Goal: Information Seeking & Learning: Check status

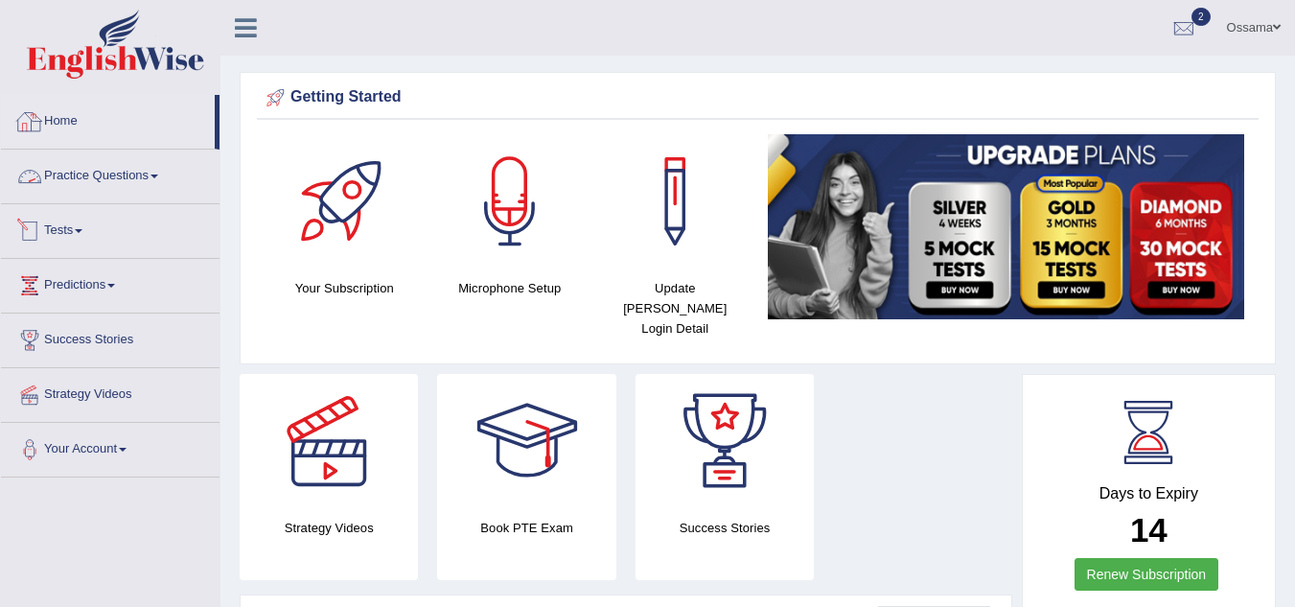
click at [70, 237] on link "Tests" at bounding box center [110, 228] width 219 height 48
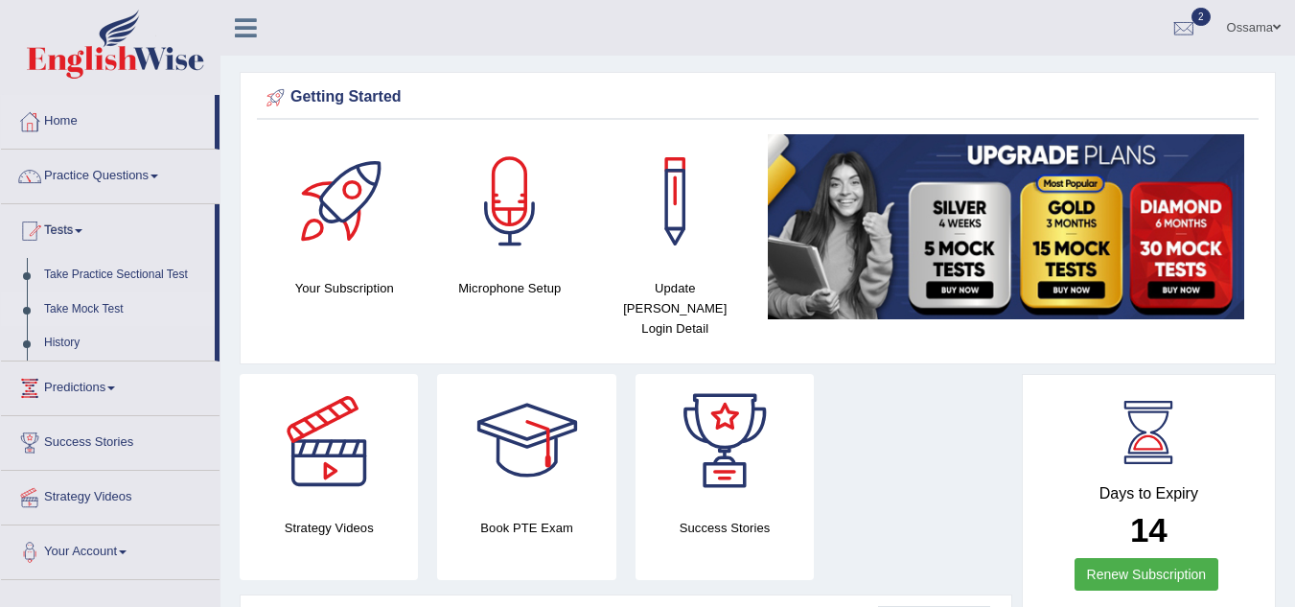
click at [80, 301] on link "Take Mock Test" at bounding box center [124, 309] width 179 height 35
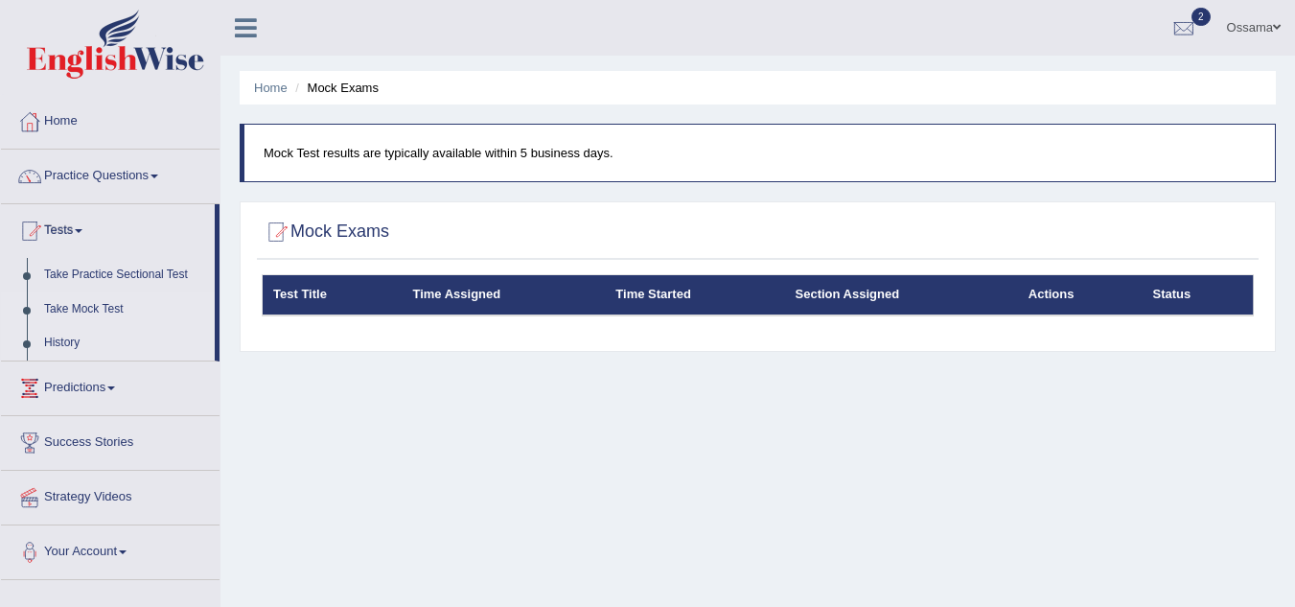
click at [54, 334] on link "History" at bounding box center [124, 343] width 179 height 35
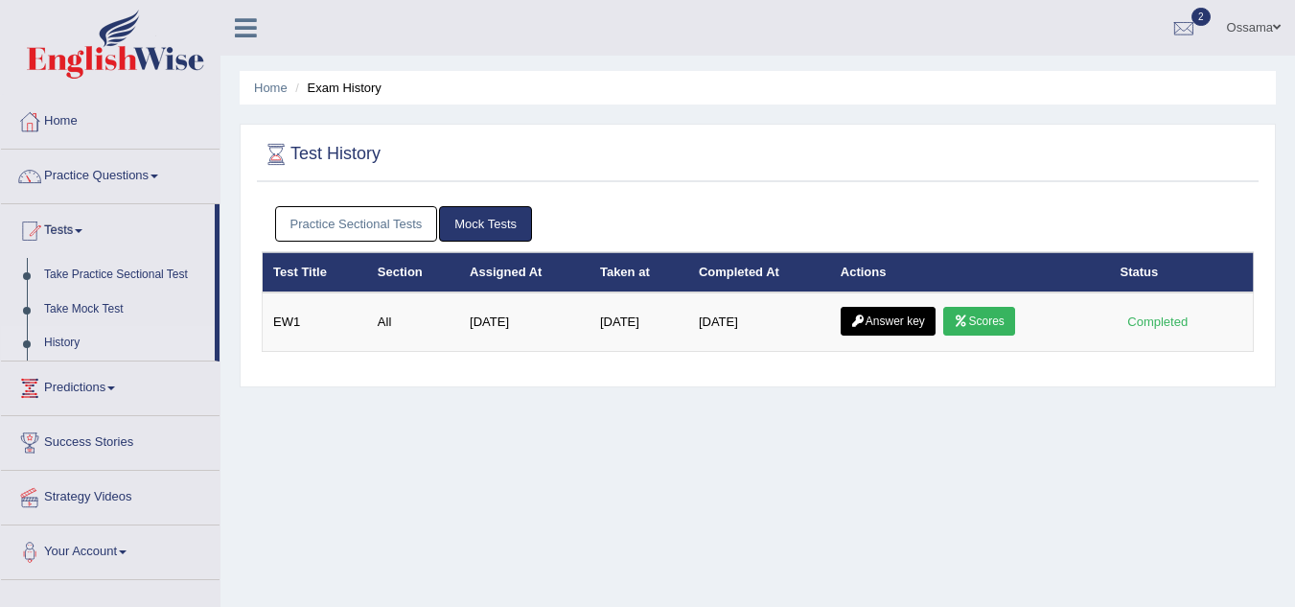
click at [489, 228] on link "Mock Tests" at bounding box center [485, 223] width 93 height 35
click at [384, 227] on link "Practice Sectional Tests" at bounding box center [356, 223] width 163 height 35
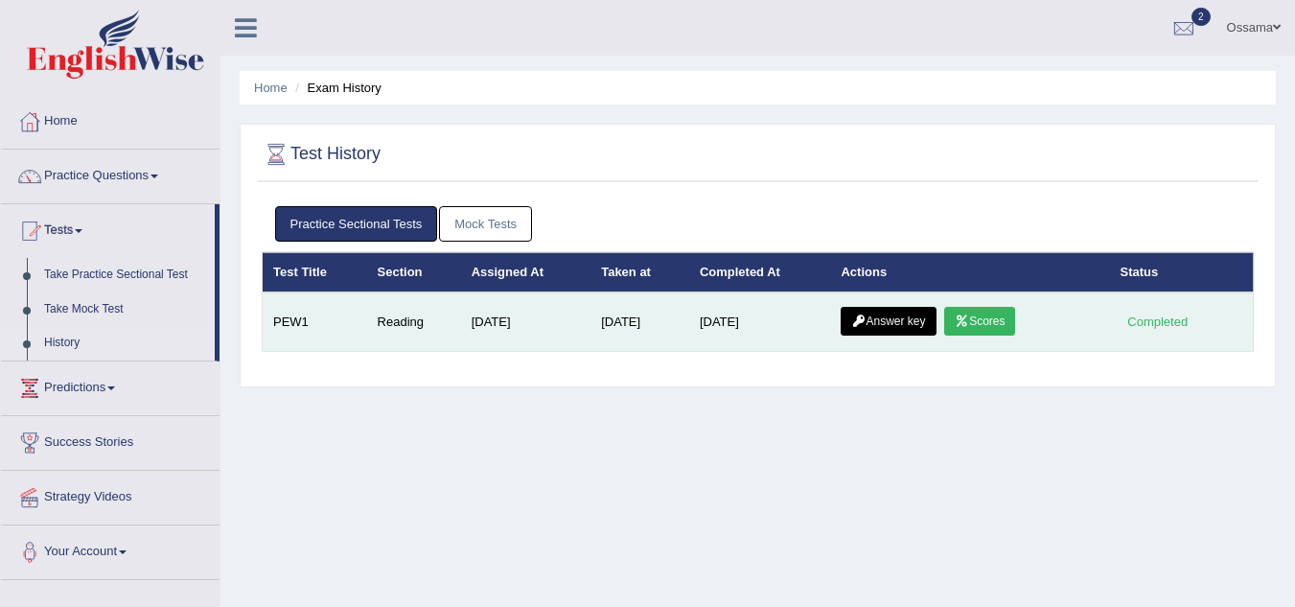
click at [995, 326] on link "Scores" at bounding box center [979, 321] width 71 height 29
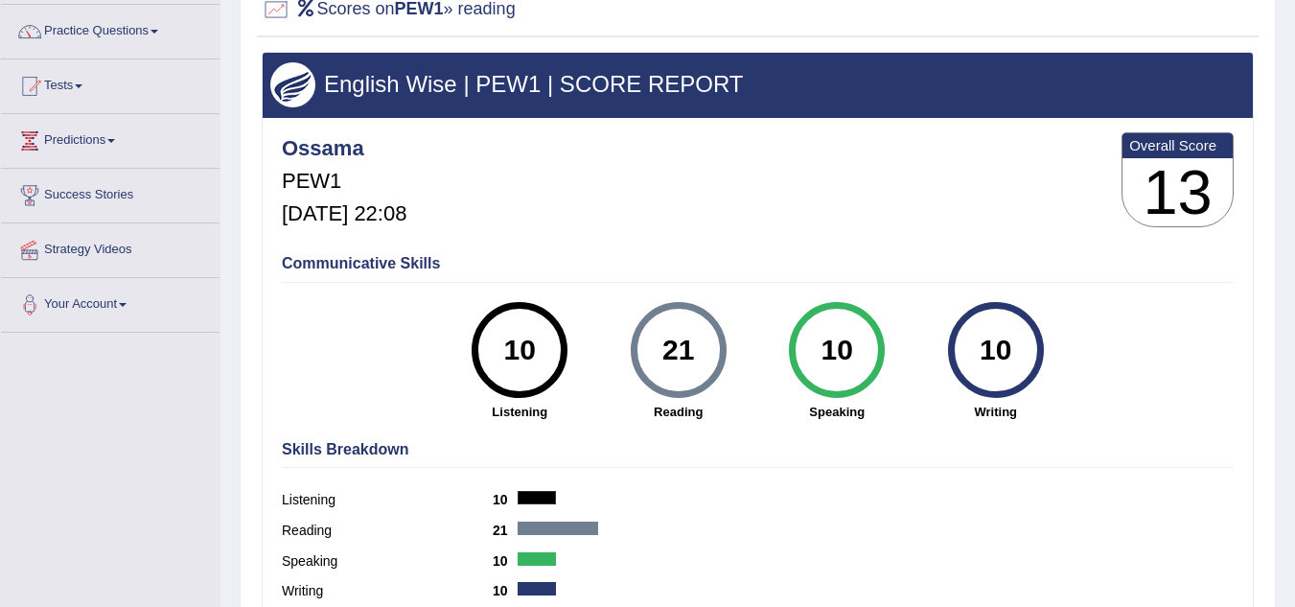
scroll to position [112, 0]
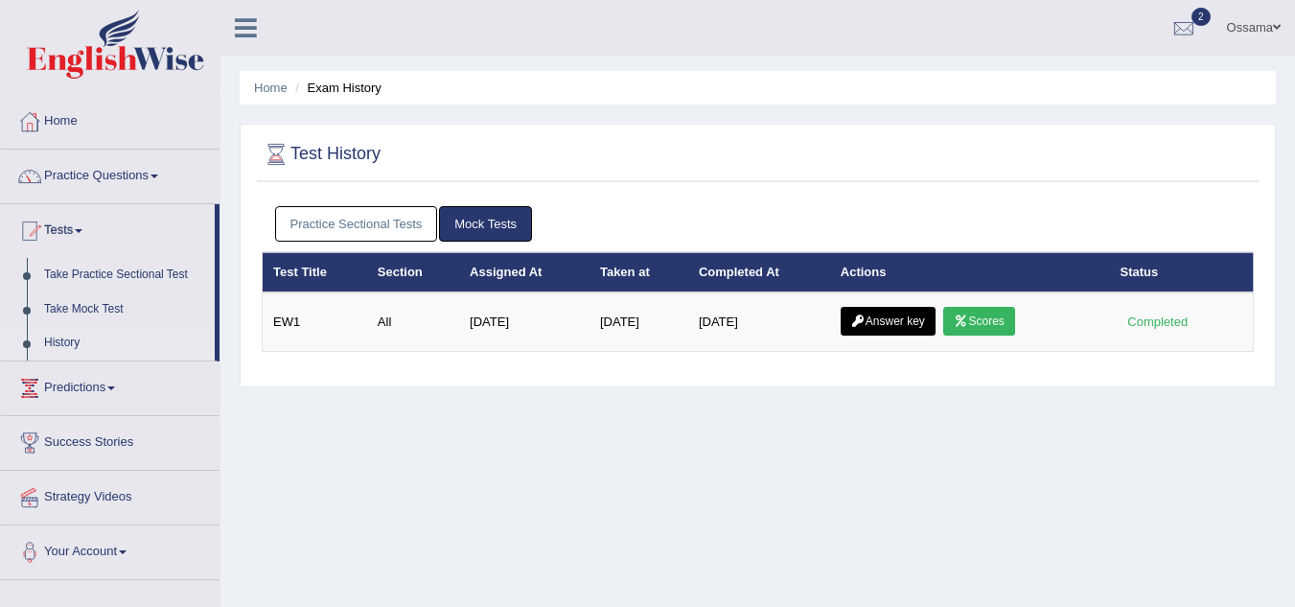
click at [513, 223] on link "Mock Tests" at bounding box center [485, 223] width 93 height 35
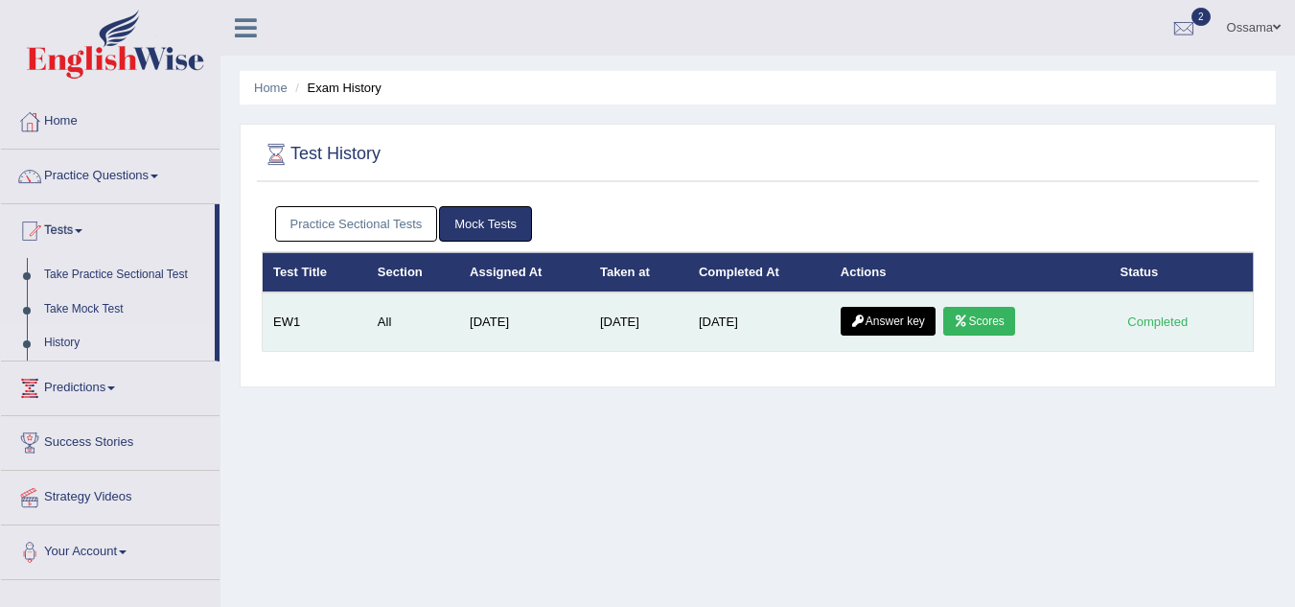
click at [989, 313] on link "Scores" at bounding box center [978, 321] width 71 height 29
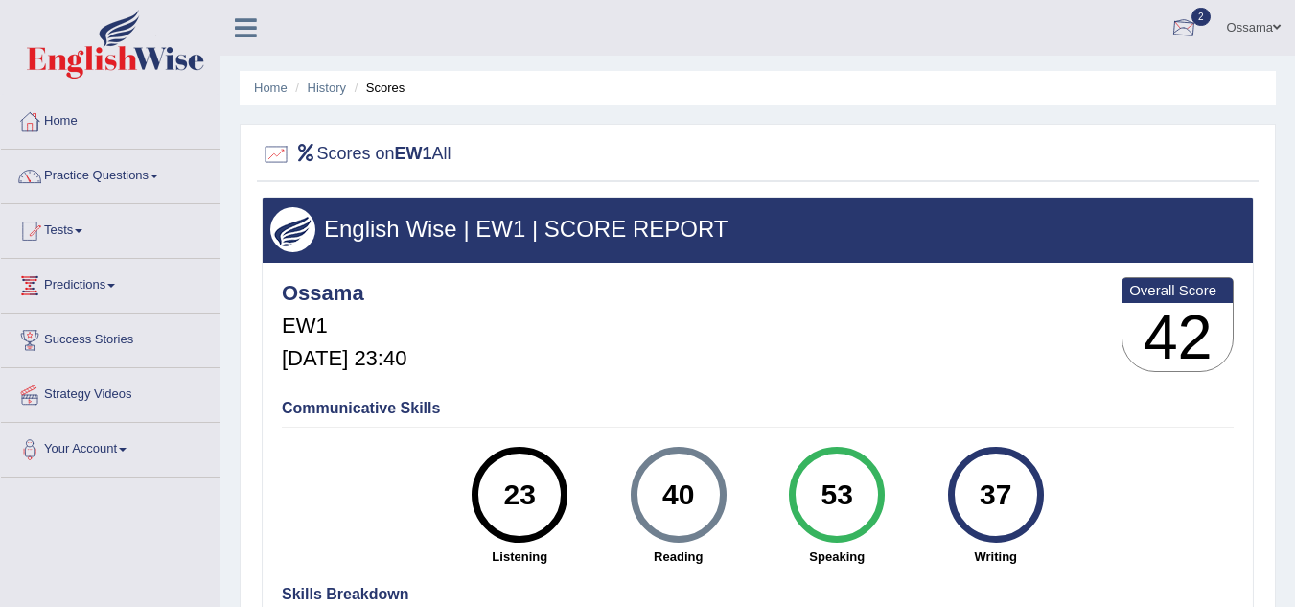
click at [1181, 25] on div at bounding box center [1184, 28] width 29 height 29
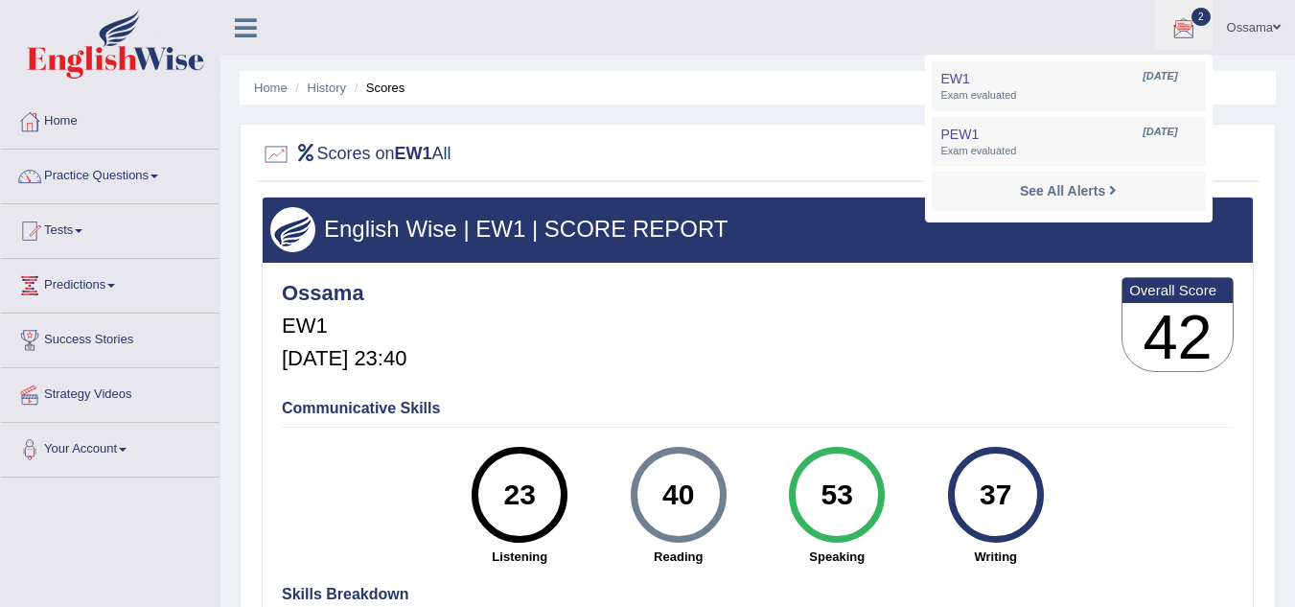
click at [795, 110] on div "Home History Scores Scores on EW1 All English Wise | EW1 | SCORE REPORT Ossama …" at bounding box center [757, 479] width 1075 height 959
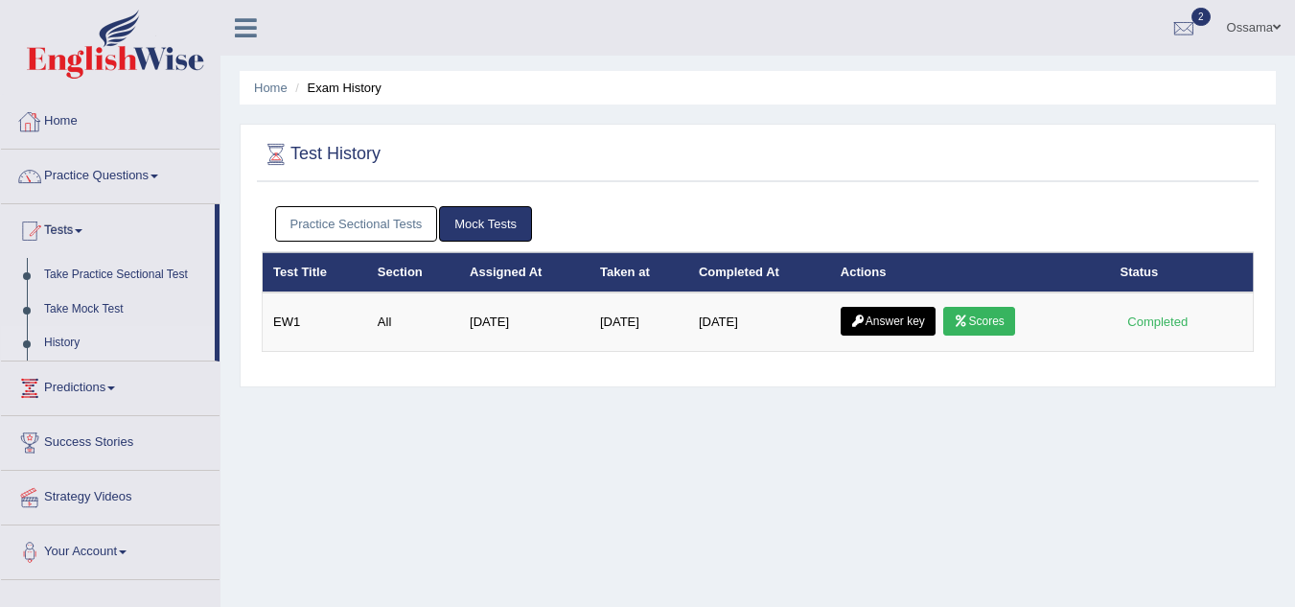
click at [365, 225] on link "Practice Sectional Tests" at bounding box center [356, 223] width 163 height 35
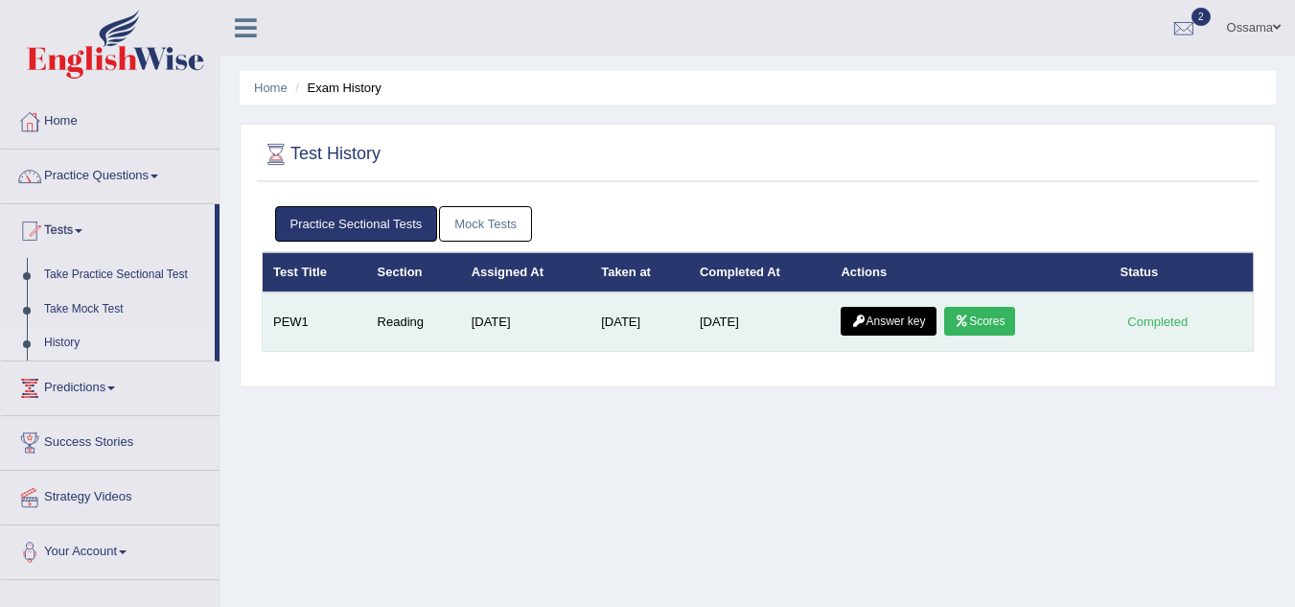
click at [988, 320] on link "Scores" at bounding box center [979, 321] width 71 height 29
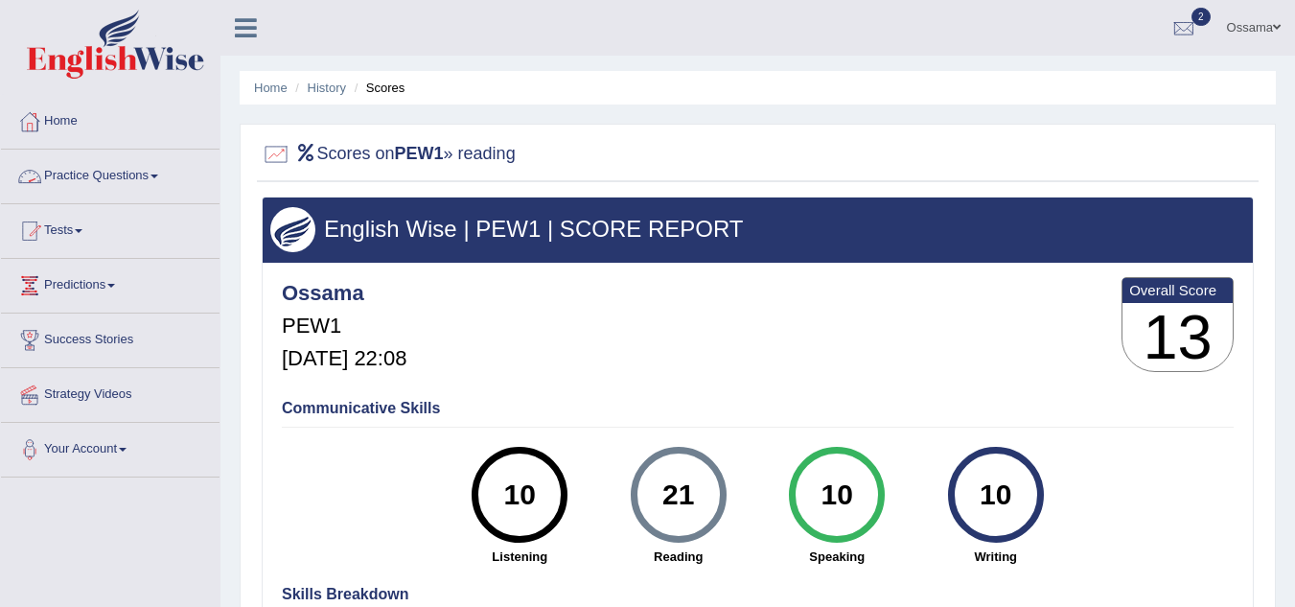
click at [134, 171] on link "Practice Questions" at bounding box center [110, 174] width 219 height 48
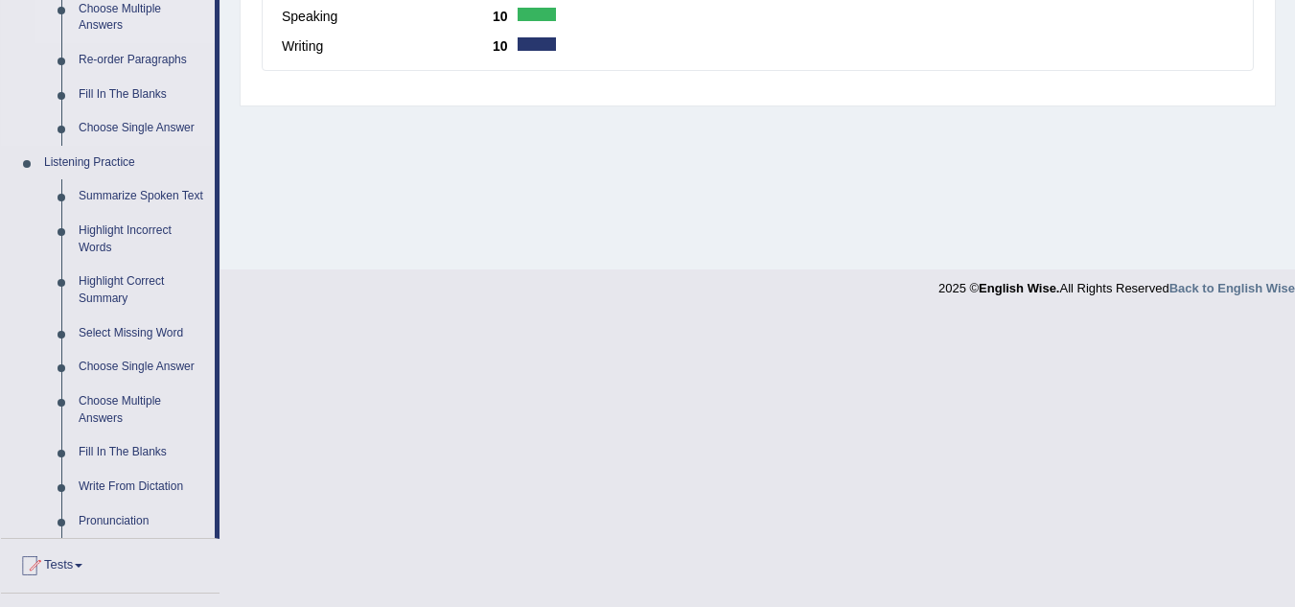
scroll to position [895, 0]
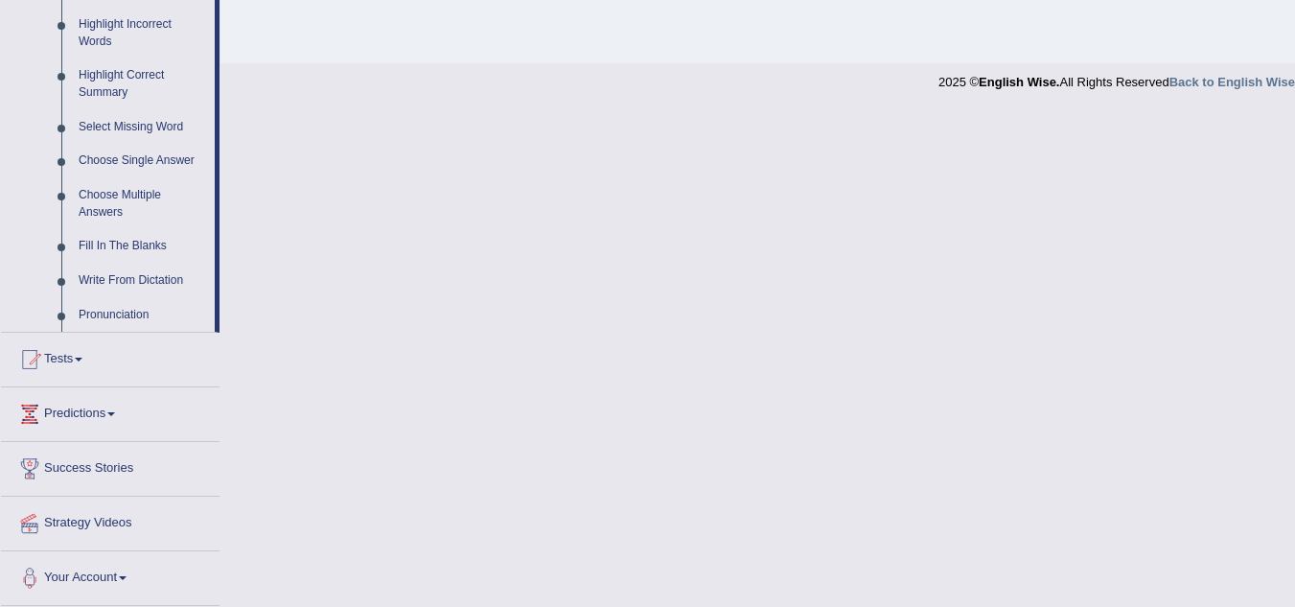
click at [119, 404] on link "Predictions" at bounding box center [110, 411] width 219 height 48
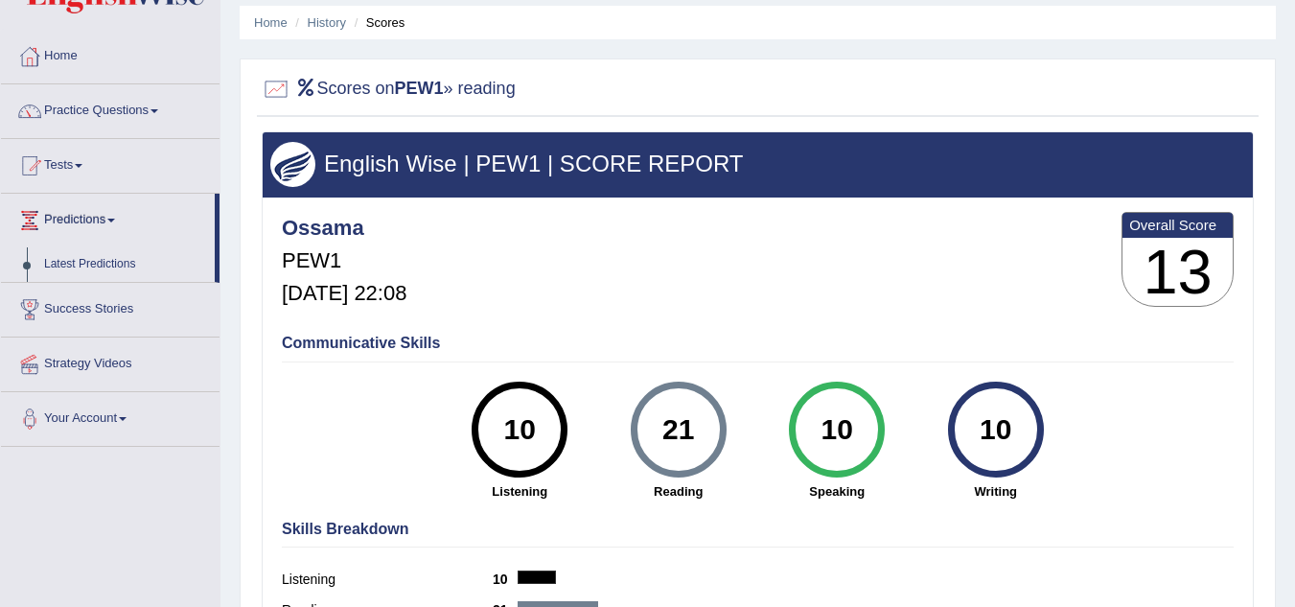
scroll to position [50, 0]
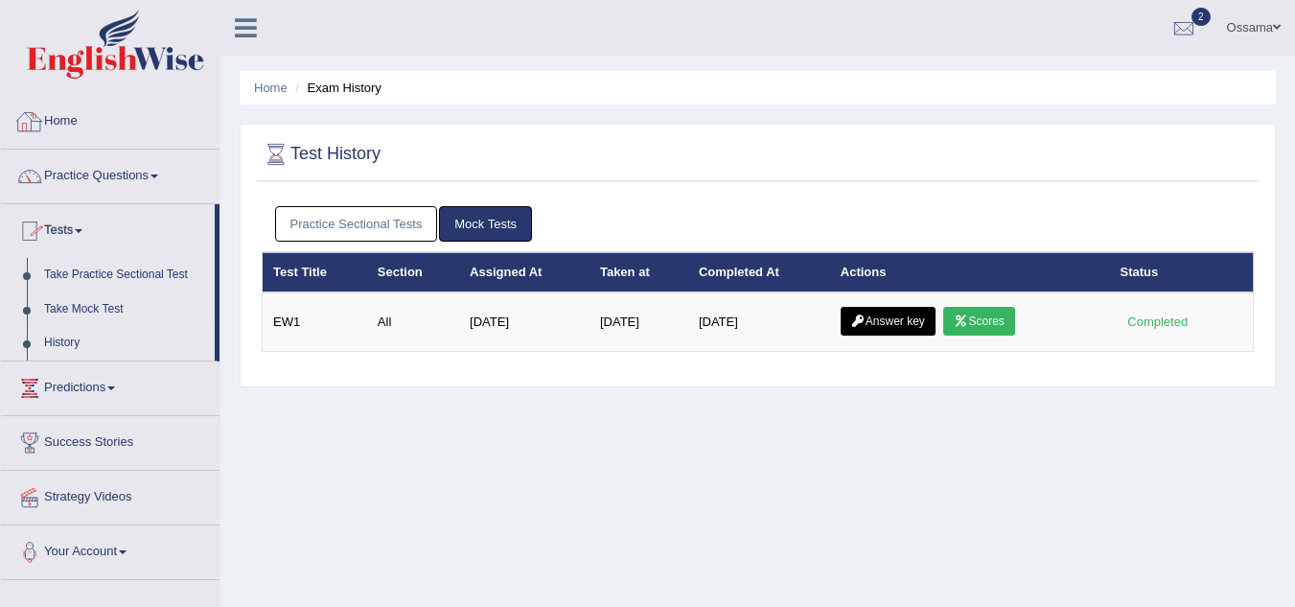
click at [61, 111] on link "Home" at bounding box center [110, 119] width 219 height 48
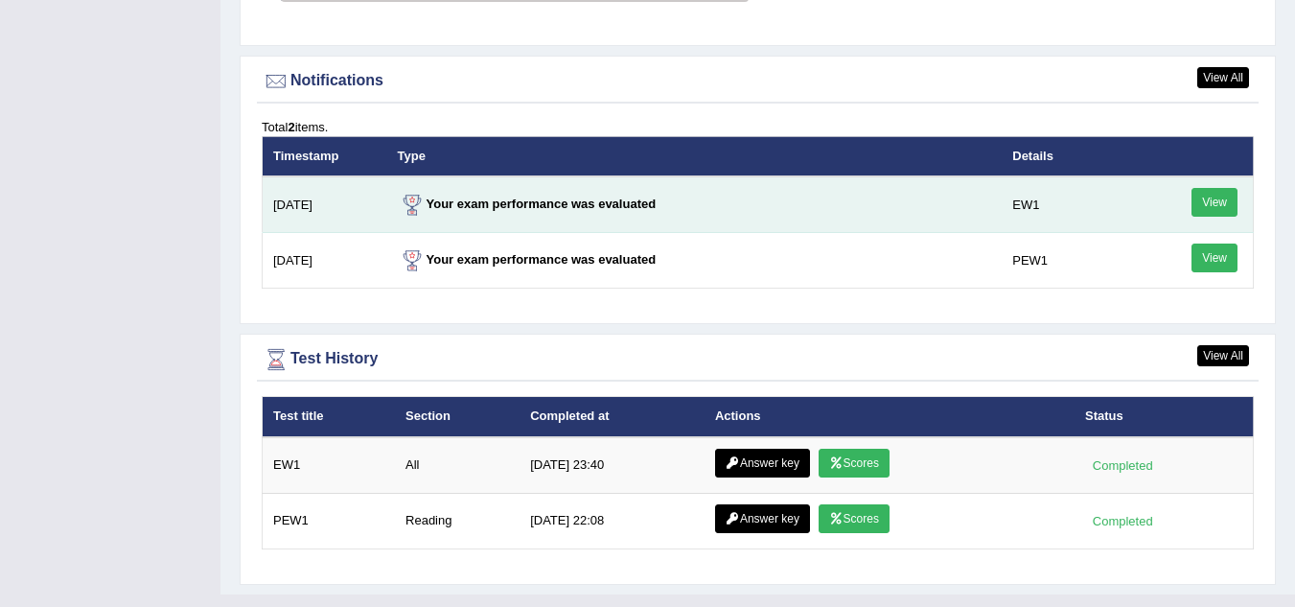
scroll to position [2301, 0]
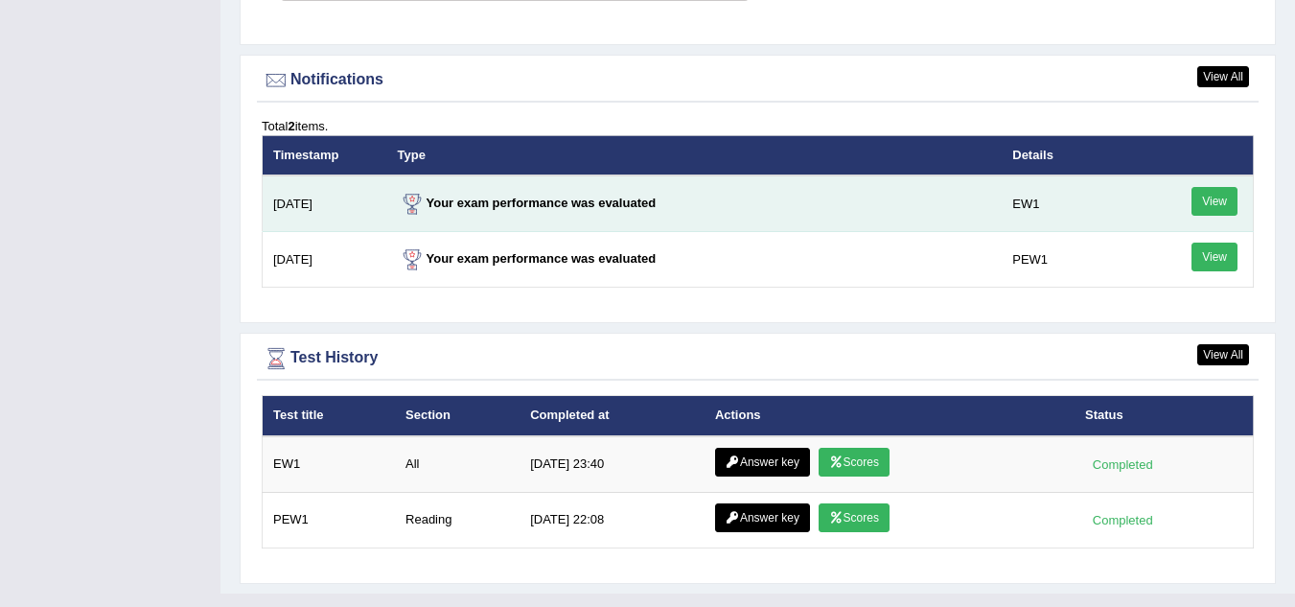
click at [1219, 188] on link "View" at bounding box center [1215, 201] width 46 height 29
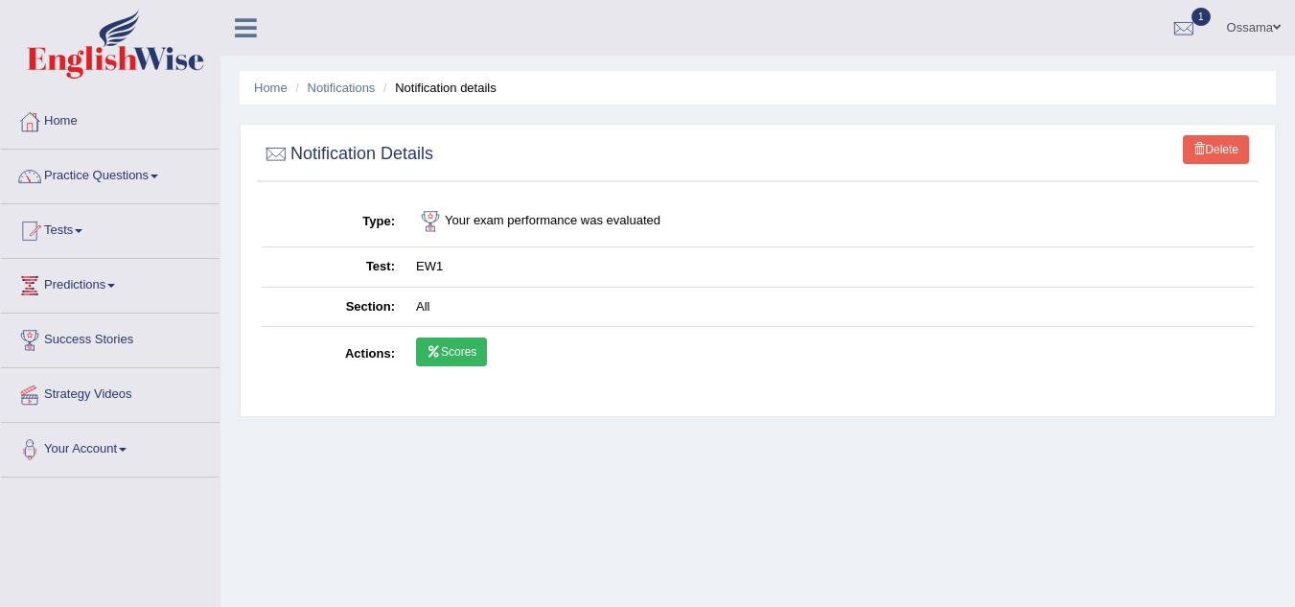
click at [471, 342] on link "Scores" at bounding box center [451, 351] width 71 height 29
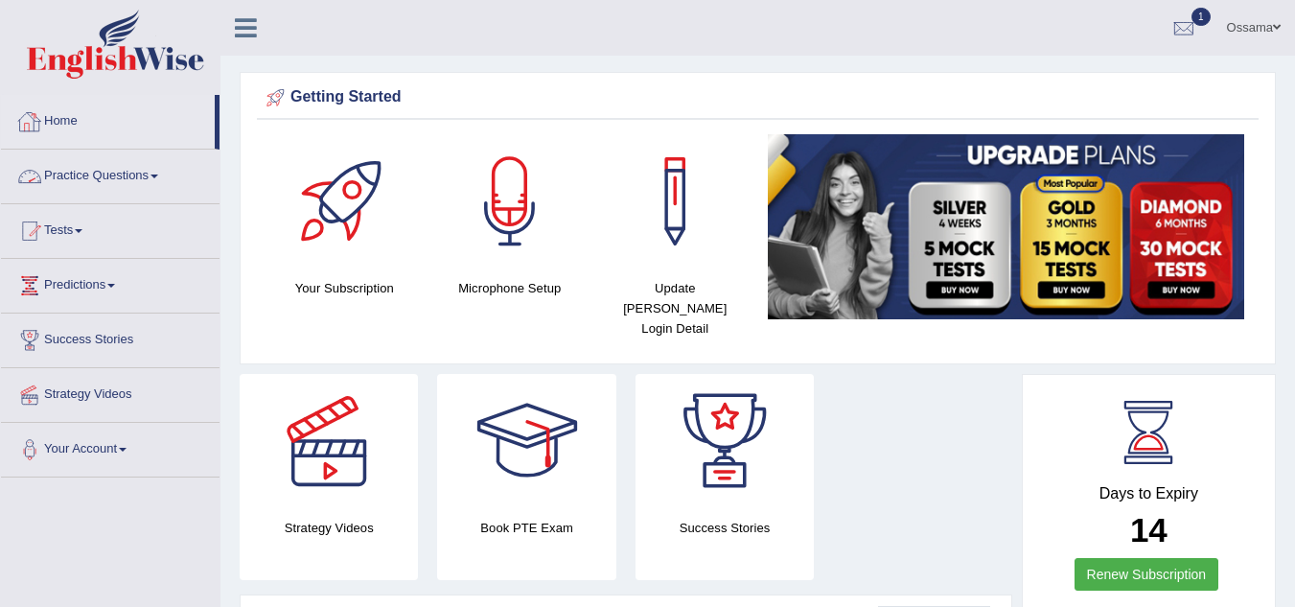
click at [248, 23] on icon at bounding box center [246, 27] width 22 height 25
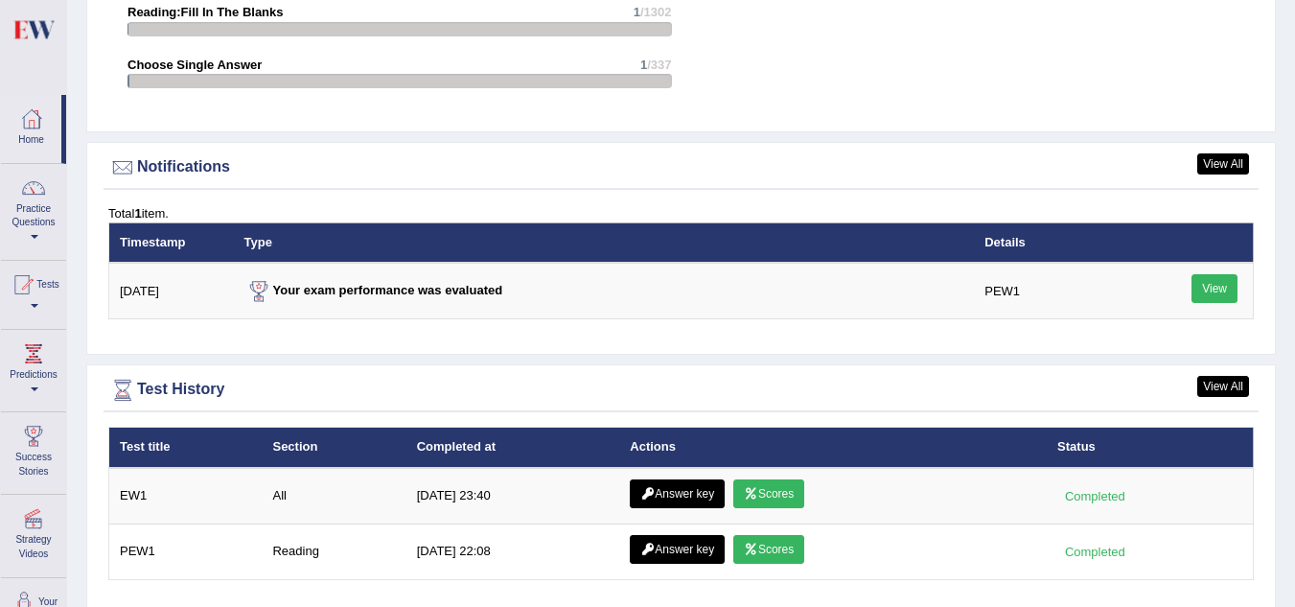
scroll to position [2271, 0]
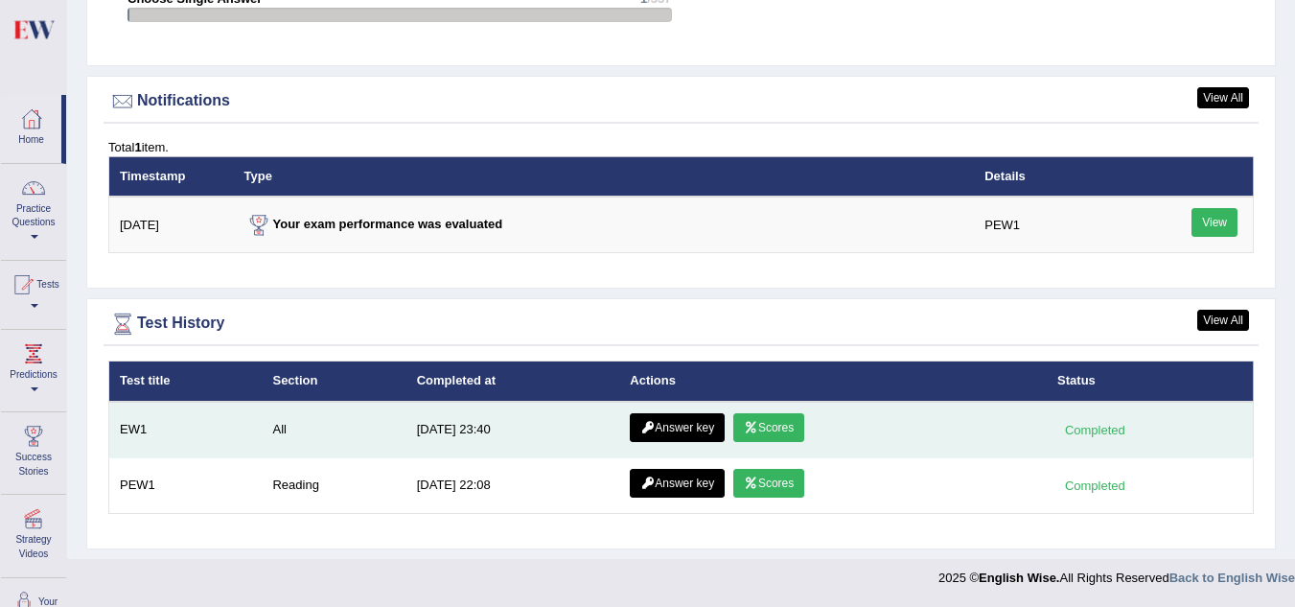
click at [681, 423] on link "Answer key" at bounding box center [677, 427] width 95 height 29
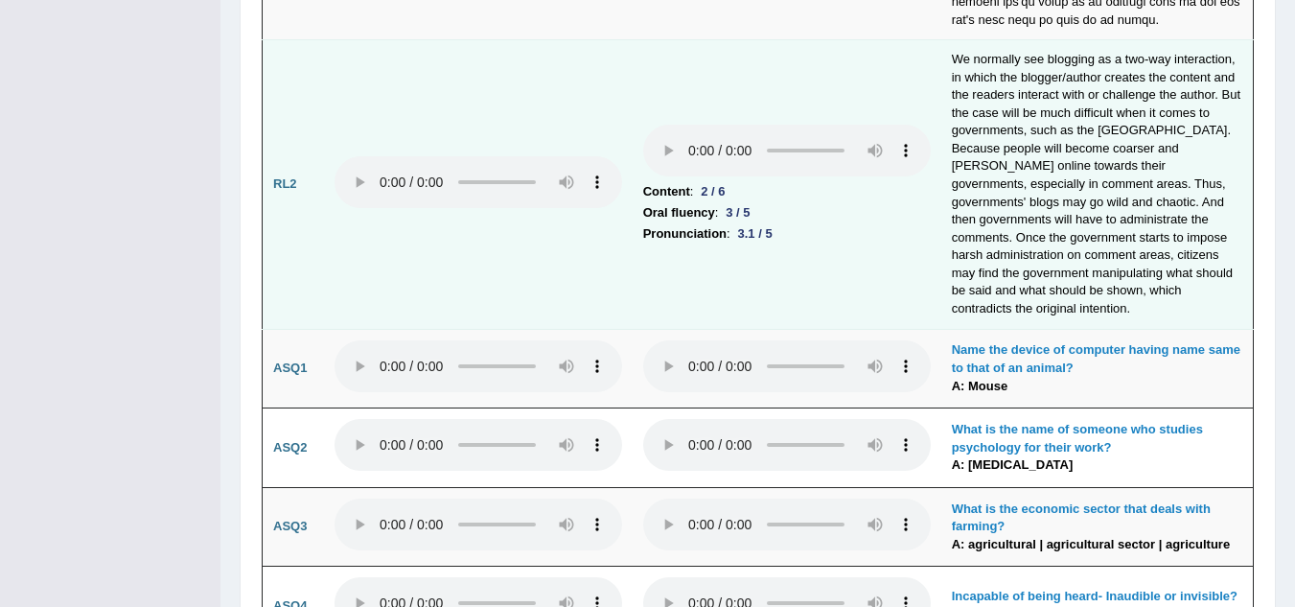
scroll to position [4601, 0]
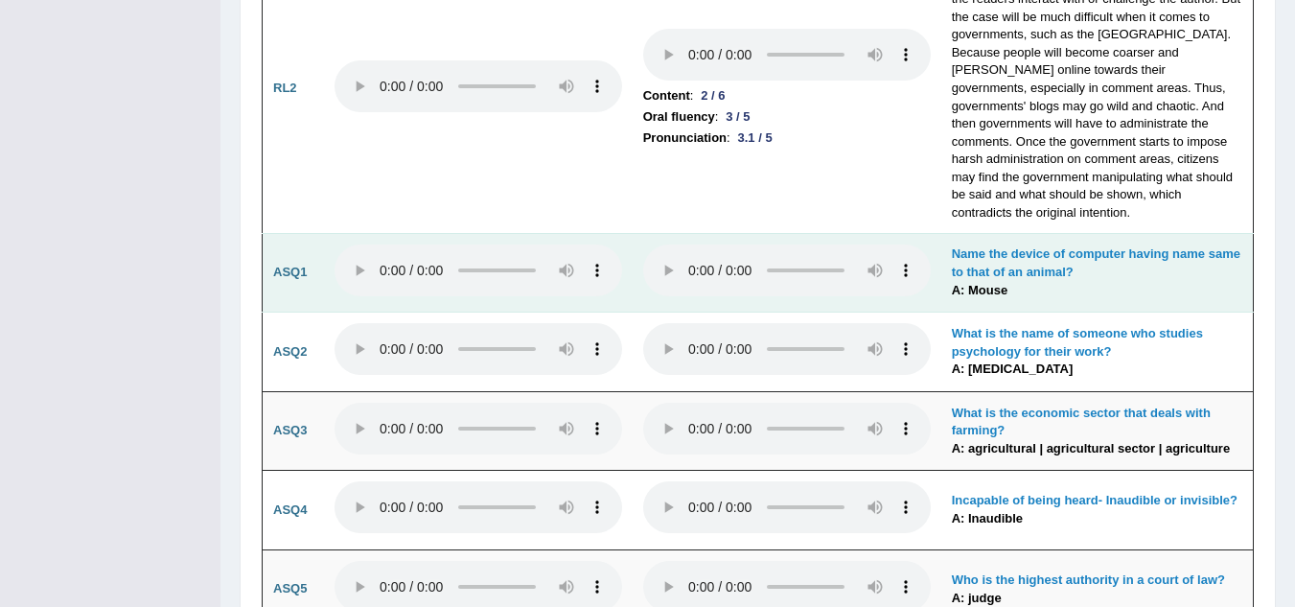
click at [976, 246] on b "Name the device of computer having name same to that of an animal?" at bounding box center [1096, 262] width 289 height 33
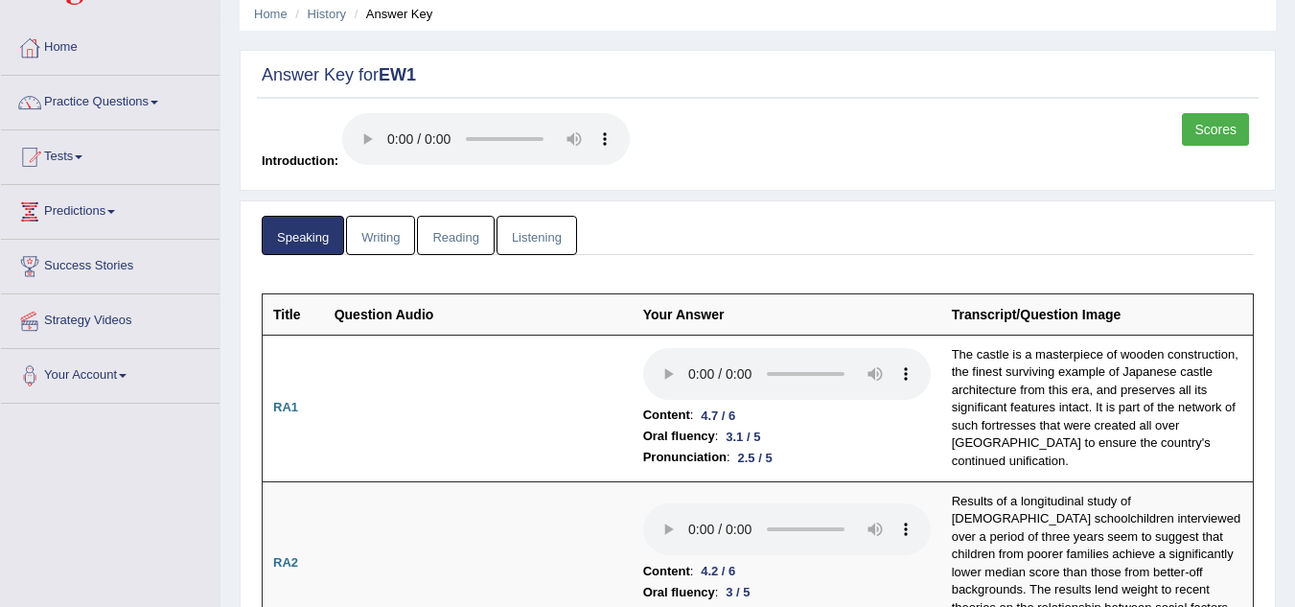
scroll to position [192, 0]
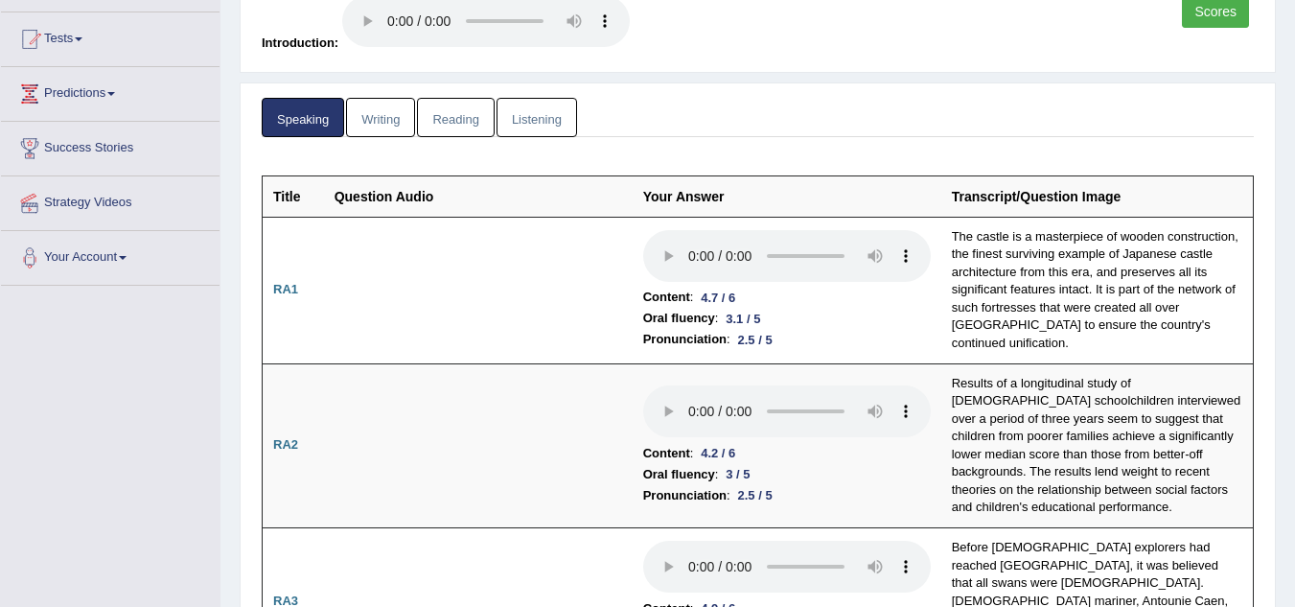
click at [399, 118] on link "Writing" at bounding box center [380, 117] width 69 height 39
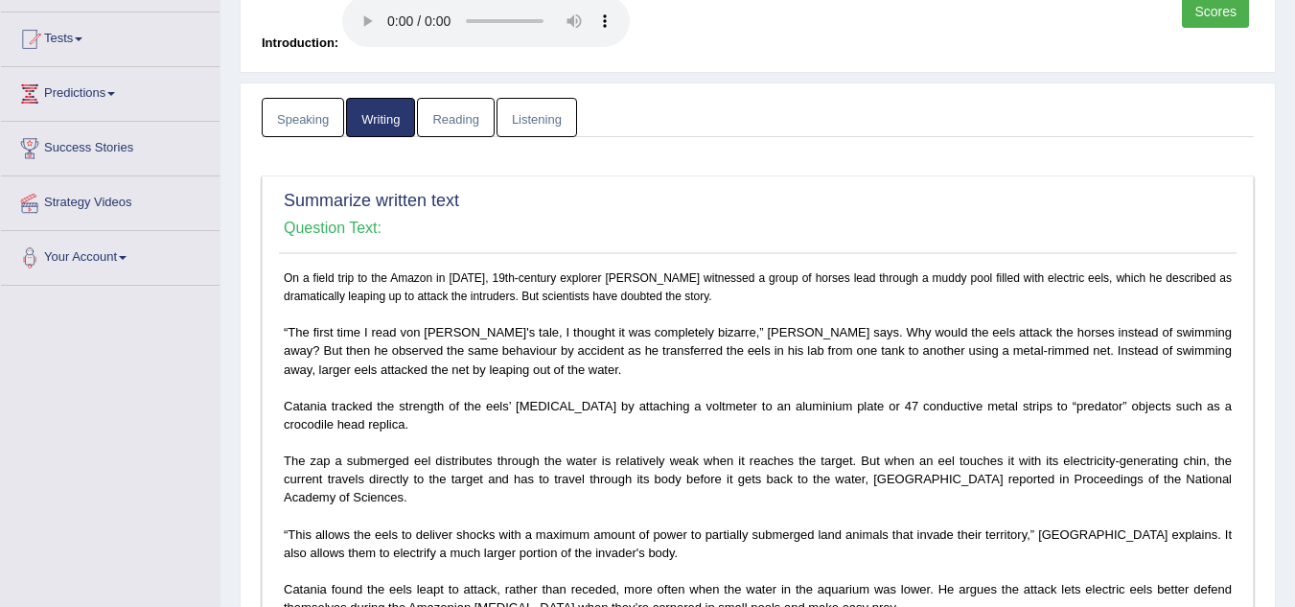
click at [315, 126] on link "Speaking" at bounding box center [303, 117] width 82 height 39
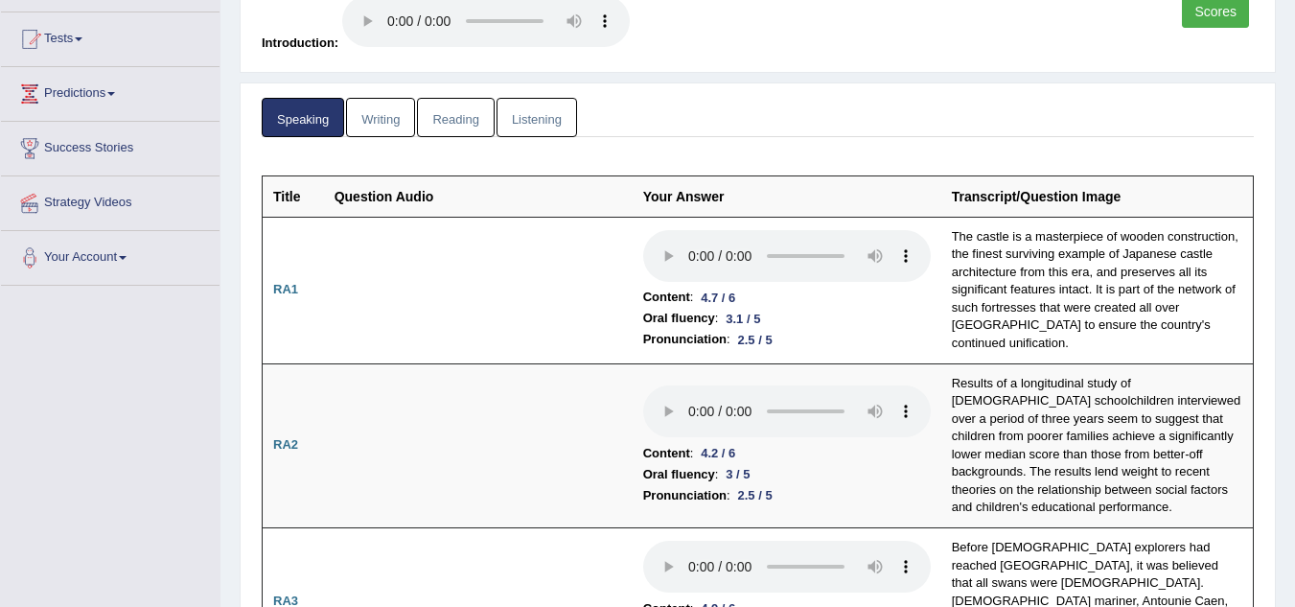
click at [466, 120] on link "Reading" at bounding box center [455, 117] width 77 height 39
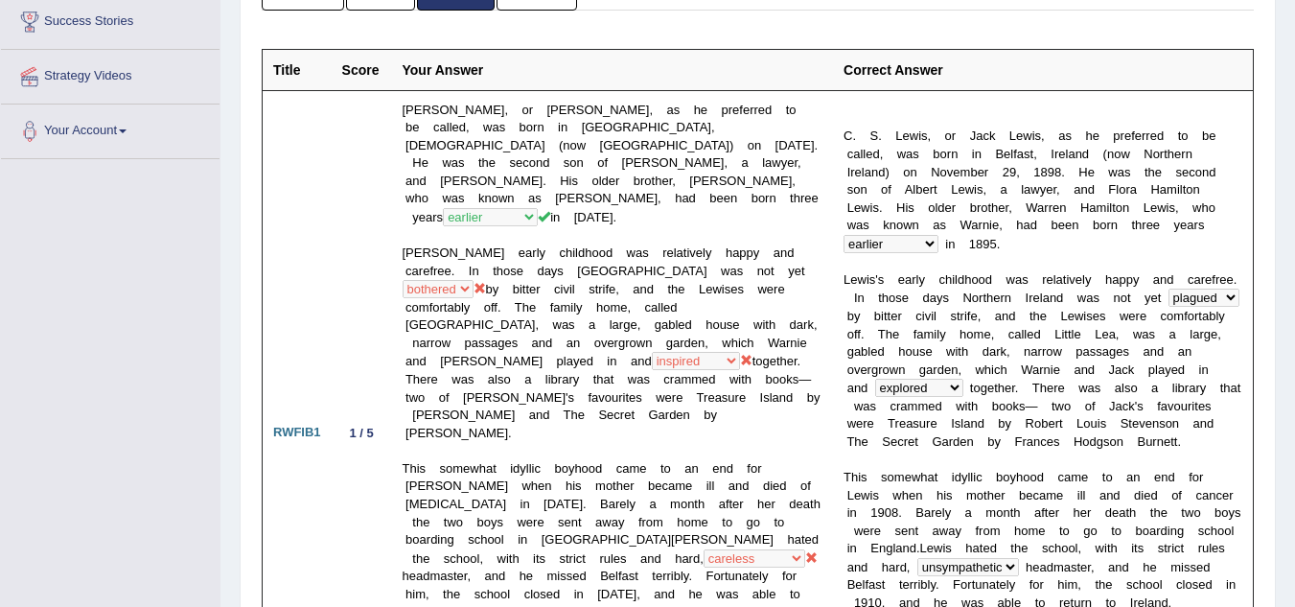
scroll to position [0, 0]
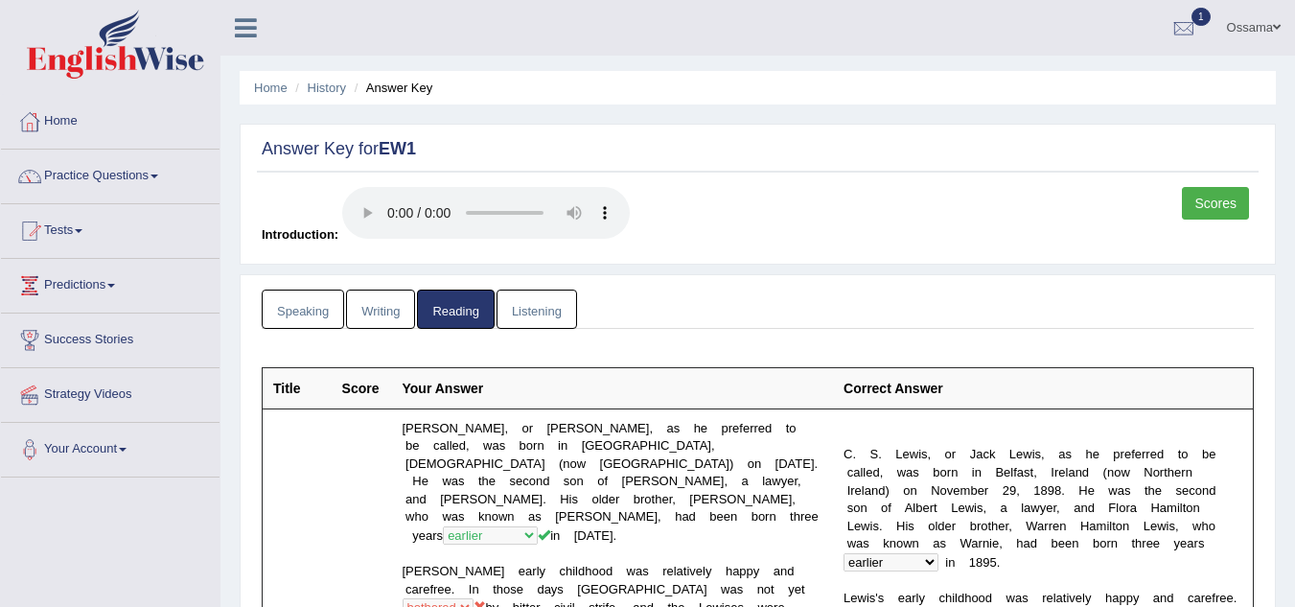
click at [536, 303] on link "Listening" at bounding box center [537, 309] width 81 height 39
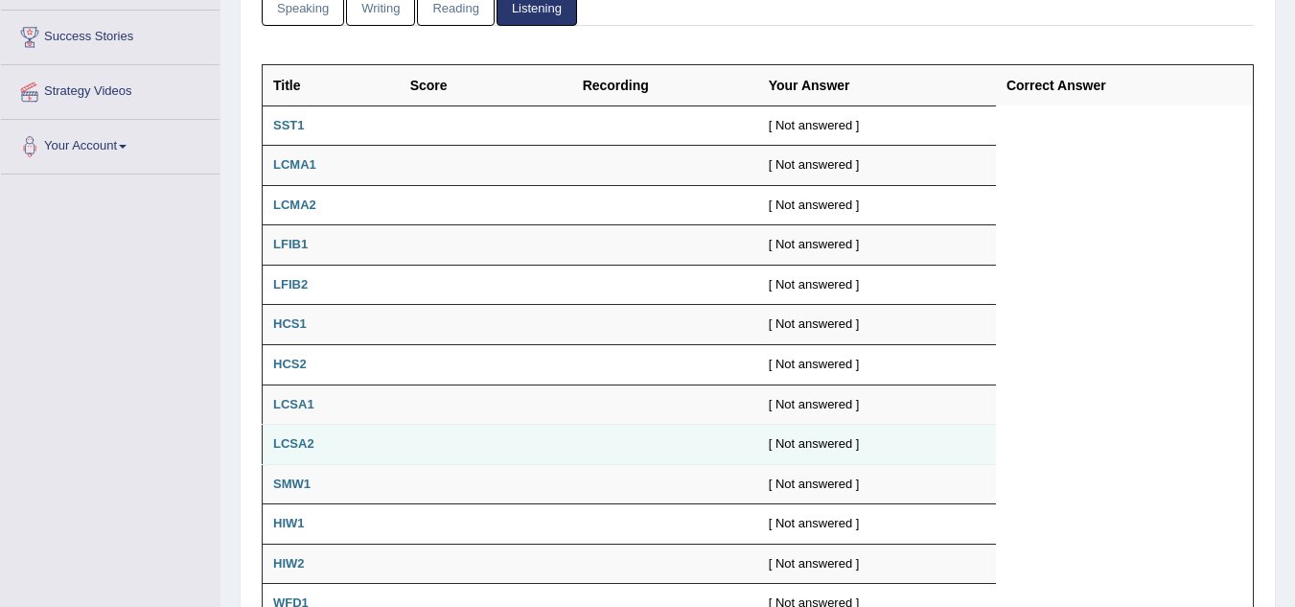
scroll to position [210, 0]
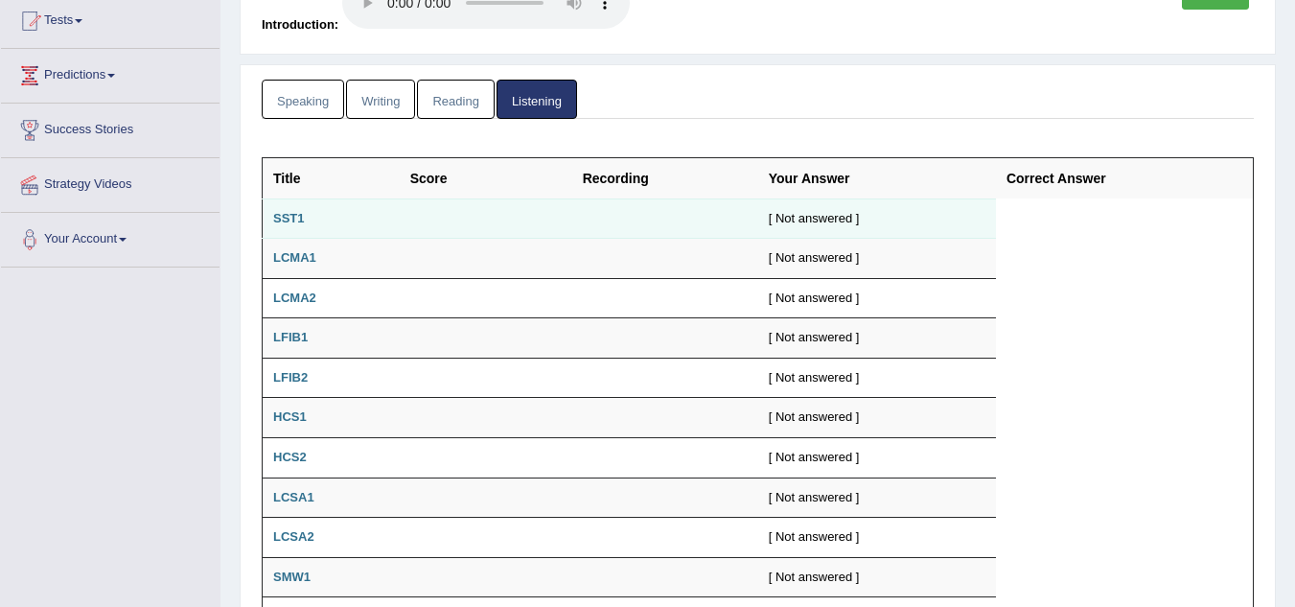
click at [291, 220] on b "SST1" at bounding box center [289, 218] width 32 height 14
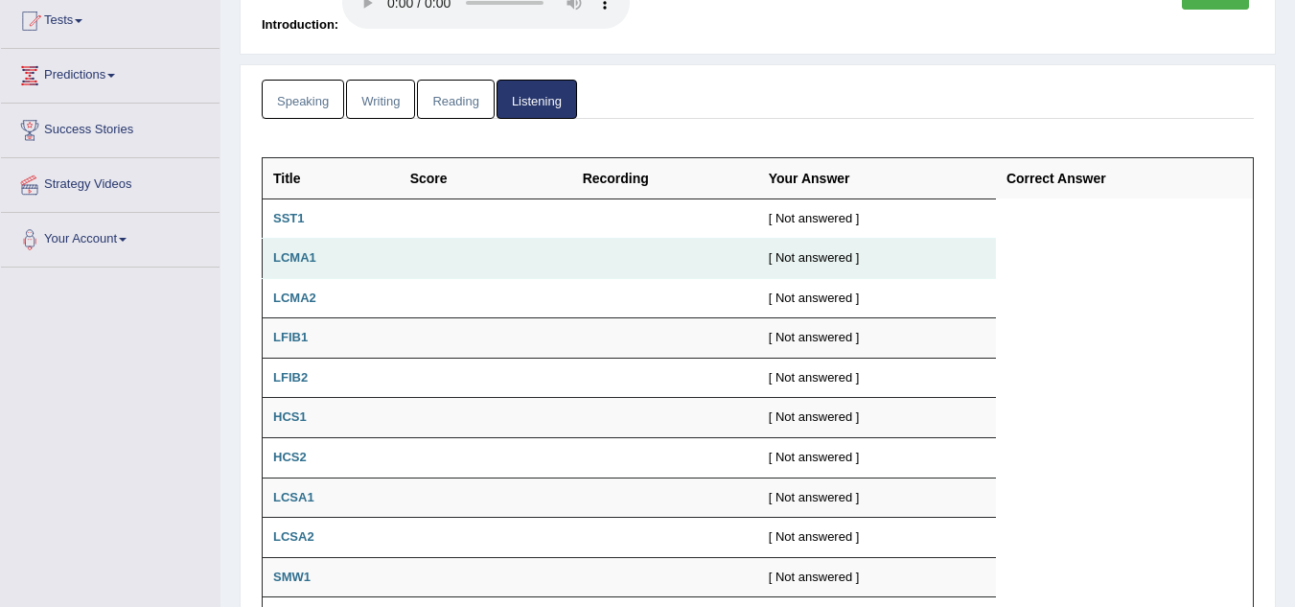
click at [295, 250] on b "LCMA1" at bounding box center [294, 257] width 43 height 14
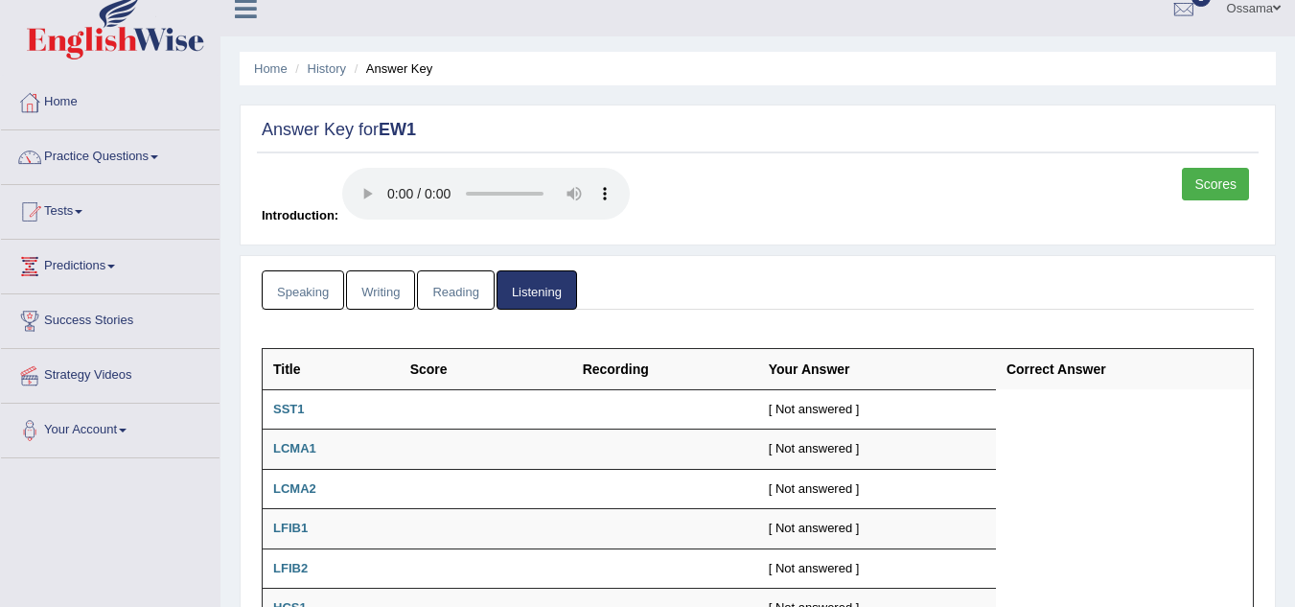
scroll to position [18, 0]
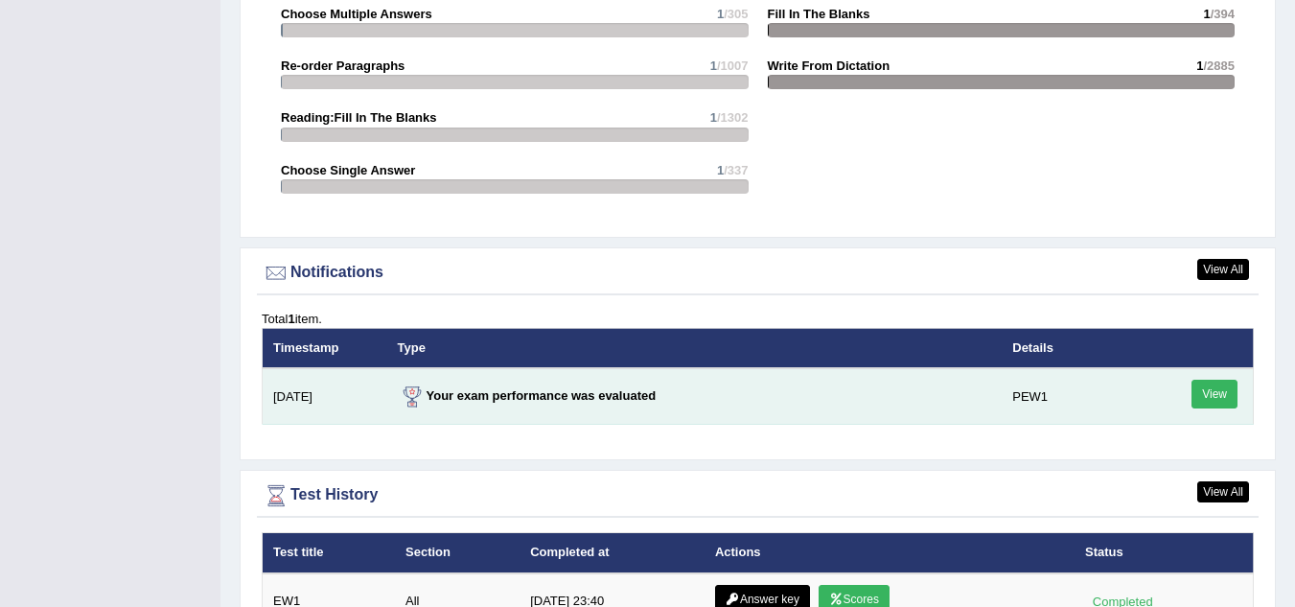
scroll to position [2259, 0]
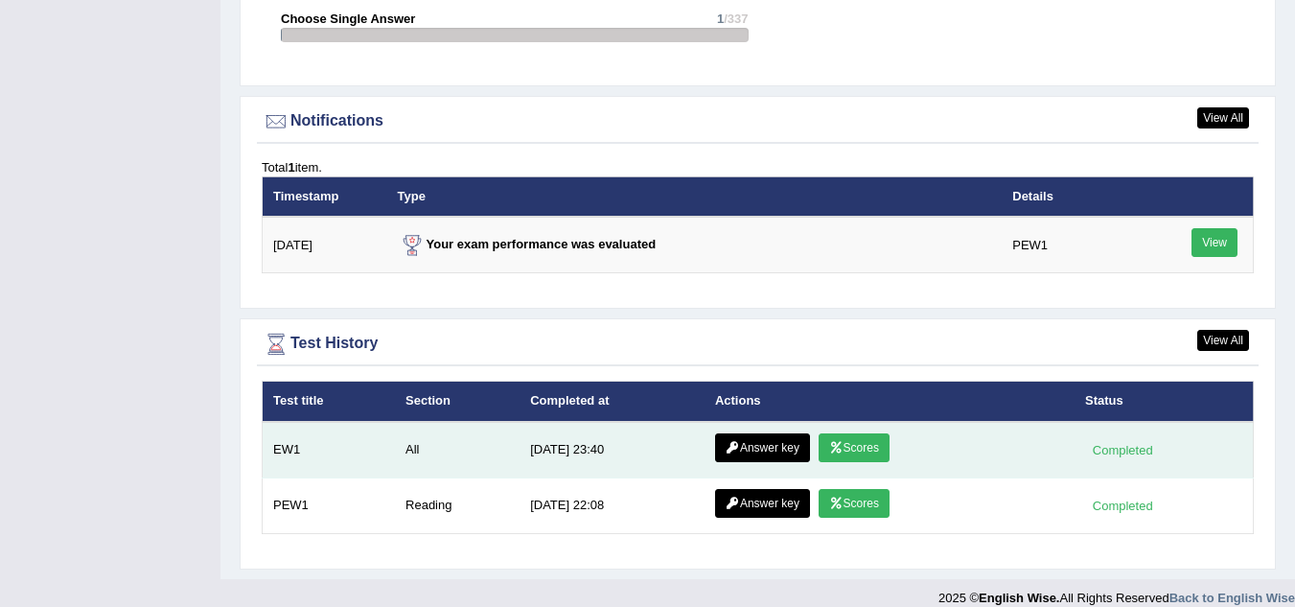
click at [830, 433] on link "Scores" at bounding box center [854, 447] width 71 height 29
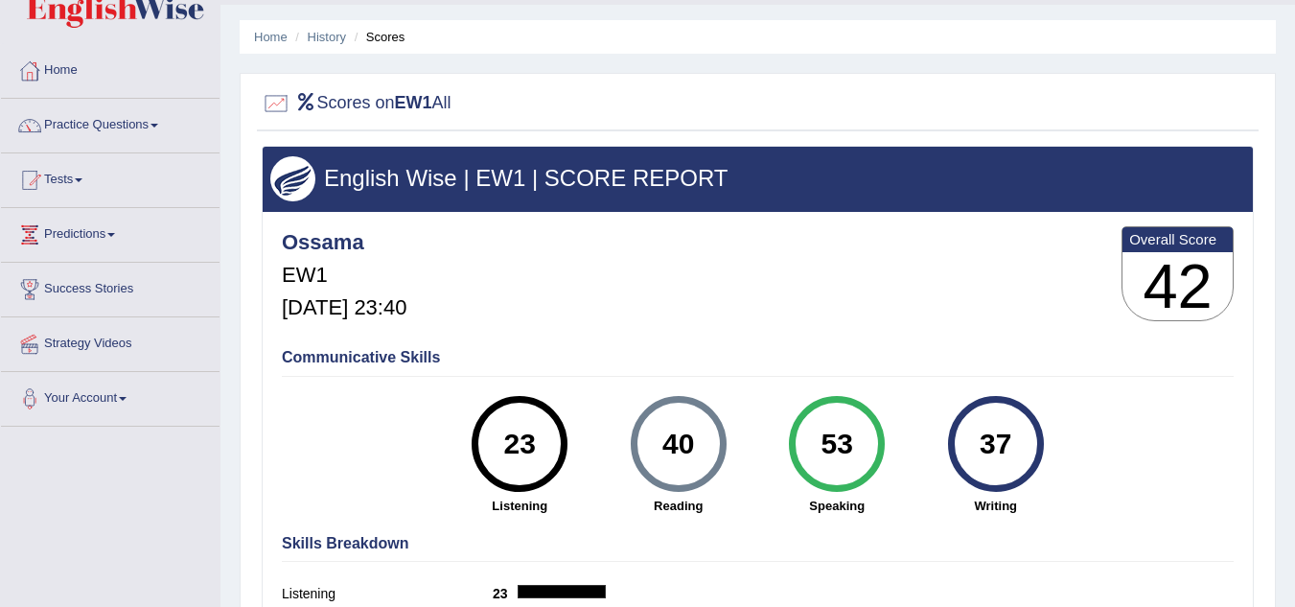
scroll to position [96, 0]
